Goal: Find specific page/section: Find specific page/section

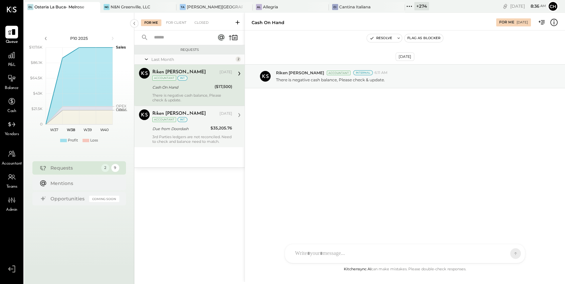
click at [193, 141] on div "3rd Parties ledgers are not reconciled. Need to check and balance need to match." at bounding box center [192, 138] width 80 height 9
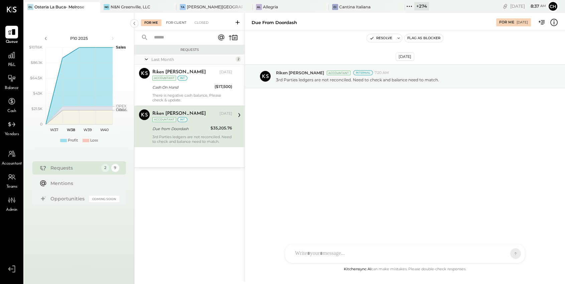
click at [176, 21] on div "For Client" at bounding box center [176, 22] width 27 height 7
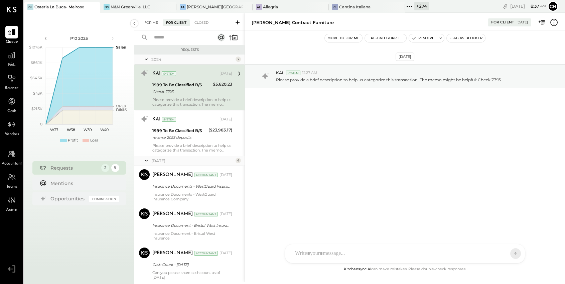
click at [152, 23] on div "For Me" at bounding box center [151, 22] width 20 height 7
